Goal: Task Accomplishment & Management: Complete application form

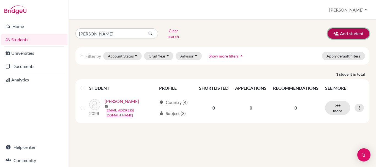
click at [340, 31] on button "Add student" at bounding box center [349, 33] width 42 height 10
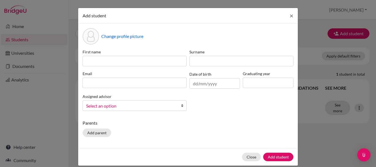
drag, startPoint x: 113, startPoint y: 13, endPoint x: 180, endPoint y: 9, distance: 67.1
click at [180, 9] on div "Add student ×" at bounding box center [188, 16] width 220 height 16
drag, startPoint x: 140, startPoint y: 17, endPoint x: 211, endPoint y: 14, distance: 71.4
click at [211, 14] on div "Add student ×" at bounding box center [188, 16] width 220 height 16
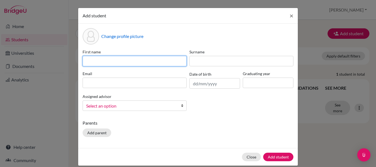
click at [120, 61] on input at bounding box center [135, 61] width 104 height 10
type input "[PERSON_NAME]"
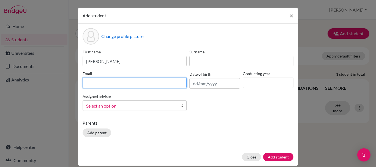
click at [116, 85] on input at bounding box center [135, 83] width 104 height 10
click at [117, 84] on input at bounding box center [135, 83] width 104 height 10
type input "[EMAIL_ADDRESS][DOMAIN_NAME]"
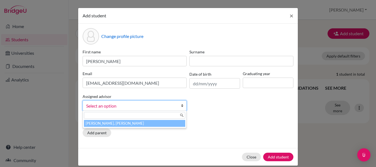
click at [150, 105] on span "Select an option" at bounding box center [131, 105] width 90 height 7
click at [114, 124] on li "[PERSON_NAME], [PERSON_NAME]" at bounding box center [134, 123] width 101 height 7
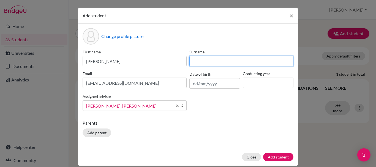
click at [208, 61] on input at bounding box center [241, 61] width 104 height 10
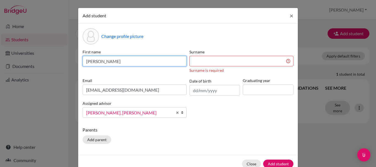
drag, startPoint x: 143, startPoint y: 59, endPoint x: 129, endPoint y: 59, distance: 14.0
click at [129, 59] on input "[PERSON_NAME]" at bounding box center [135, 61] width 104 height 10
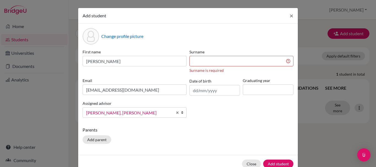
click at [161, 45] on div "Change profile picture First name [PERSON_NAME] Surname Surname is required Ema…" at bounding box center [188, 89] width 220 height 131
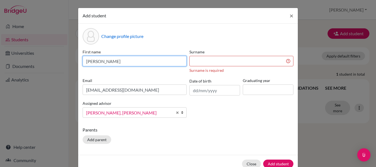
drag, startPoint x: 133, startPoint y: 64, endPoint x: 99, endPoint y: 59, distance: 34.8
click at [99, 59] on input "[PERSON_NAME]" at bounding box center [135, 61] width 104 height 10
type input "[PERSON_NAME]"
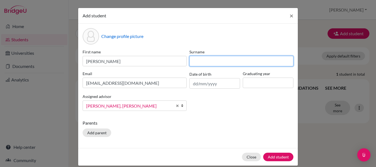
click at [214, 59] on input at bounding box center [241, 61] width 104 height 10
type input "[PERSON_NAME]"
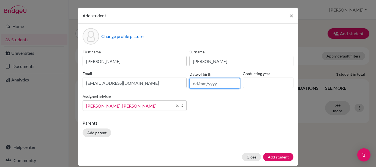
click at [215, 83] on input "text" at bounding box center [214, 83] width 51 height 10
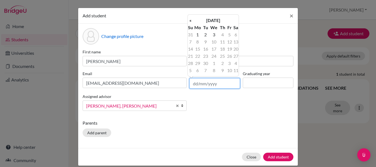
click at [195, 84] on input "text" at bounding box center [214, 83] width 51 height 10
click at [208, 84] on input "01 07" at bounding box center [214, 83] width 51 height 10
type input "[DATE]"
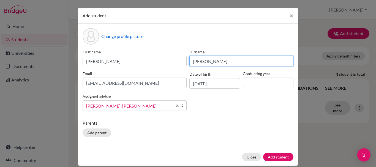
click at [260, 59] on input "[PERSON_NAME]" at bounding box center [241, 61] width 104 height 10
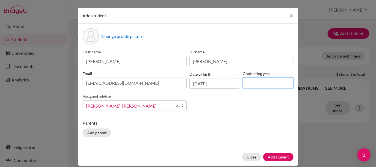
click at [250, 82] on input at bounding box center [268, 83] width 51 height 10
type input "2029"
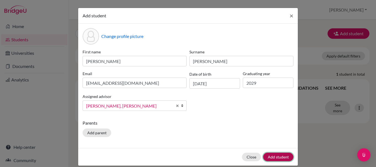
click at [273, 155] on button "Add student" at bounding box center [278, 157] width 30 height 9
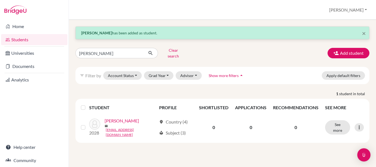
click at [102, 31] on strong "[PERSON_NAME]" at bounding box center [96, 33] width 31 height 5
click at [350, 52] on button "Add student" at bounding box center [349, 53] width 42 height 10
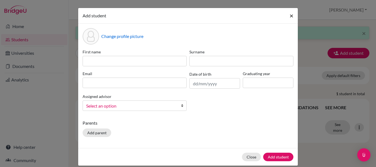
click at [290, 16] on span "×" at bounding box center [292, 16] width 4 height 8
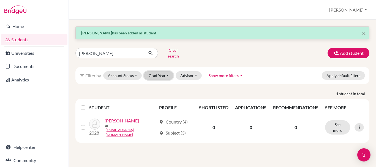
click at [158, 72] on button "Grad Year" at bounding box center [159, 75] width 30 height 9
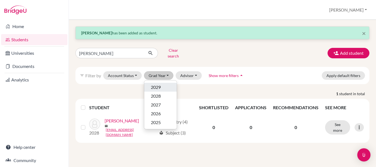
click at [162, 84] on div "2029" at bounding box center [160, 87] width 19 height 7
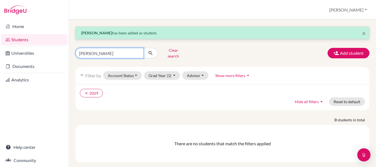
click at [120, 51] on input "[PERSON_NAME]" at bounding box center [109, 53] width 68 height 10
click at [139, 52] on input "[PERSON_NAME]" at bounding box center [109, 53] width 68 height 10
click at [138, 51] on input "[PERSON_NAME]" at bounding box center [109, 53] width 68 height 10
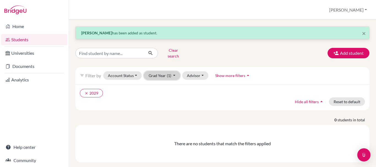
click at [158, 72] on button "Grad Year (1)" at bounding box center [162, 75] width 36 height 9
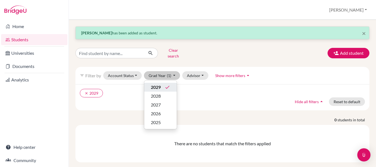
click at [160, 84] on span "2029" at bounding box center [156, 87] width 10 height 7
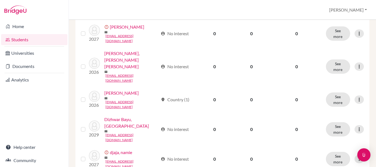
scroll to position [437, 0]
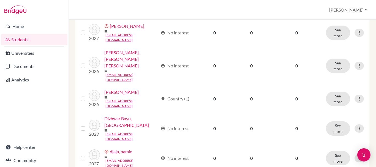
click at [16, 40] on link "Students" at bounding box center [34, 39] width 66 height 11
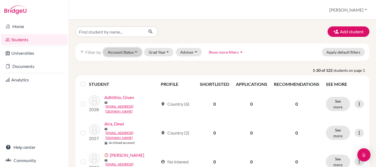
click at [128, 52] on button "Account Status" at bounding box center [122, 52] width 39 height 9
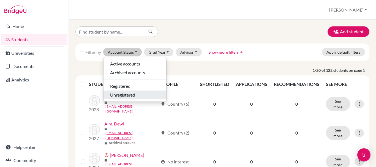
click at [129, 95] on span "Unregistered" at bounding box center [122, 95] width 25 height 7
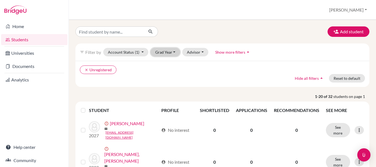
click at [167, 51] on button "Grad Year" at bounding box center [166, 52] width 30 height 9
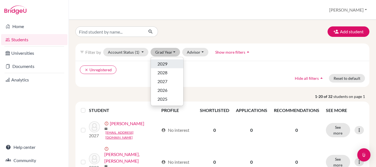
click at [167, 64] on span "2029" at bounding box center [163, 64] width 10 height 7
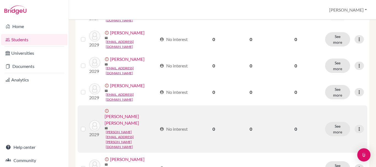
scroll to position [188, 0]
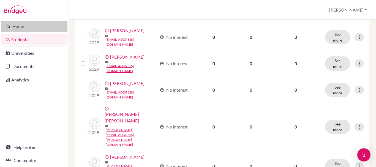
click at [16, 27] on link "Home" at bounding box center [34, 26] width 66 height 11
